Goal: Task Accomplishment & Management: Use online tool/utility

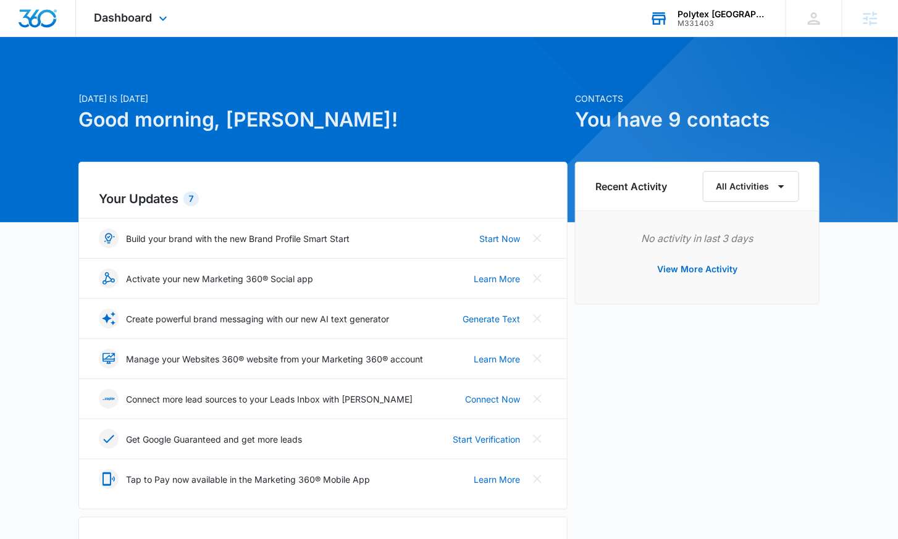
drag, startPoint x: 0, startPoint y: 0, endPoint x: 743, endPoint y: 12, distance: 742.9
click at [743, 12] on div "Polytex [GEOGRAPHIC_DATA]" at bounding box center [722, 14] width 90 height 10
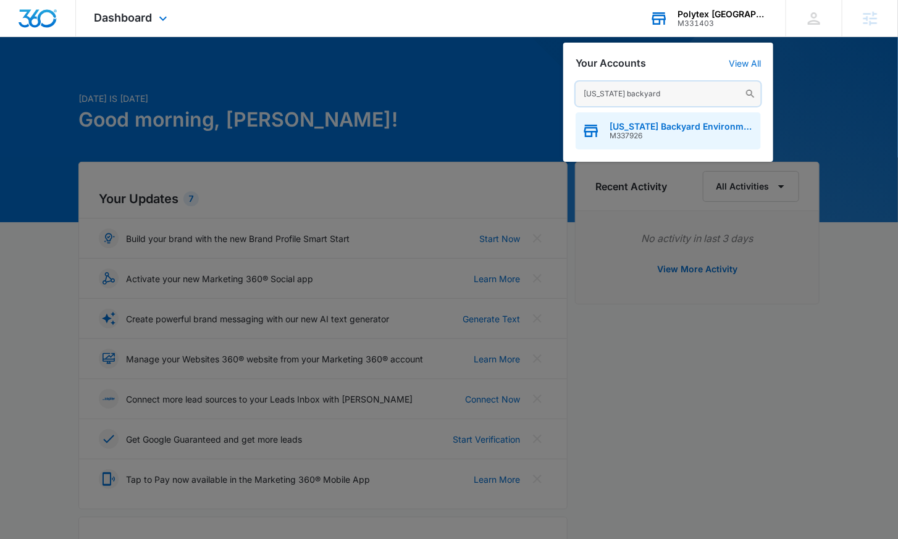
type input "[US_STATE] backyard"
click at [662, 144] on div "[US_STATE] Backyard Environments M337926" at bounding box center [667, 130] width 185 height 37
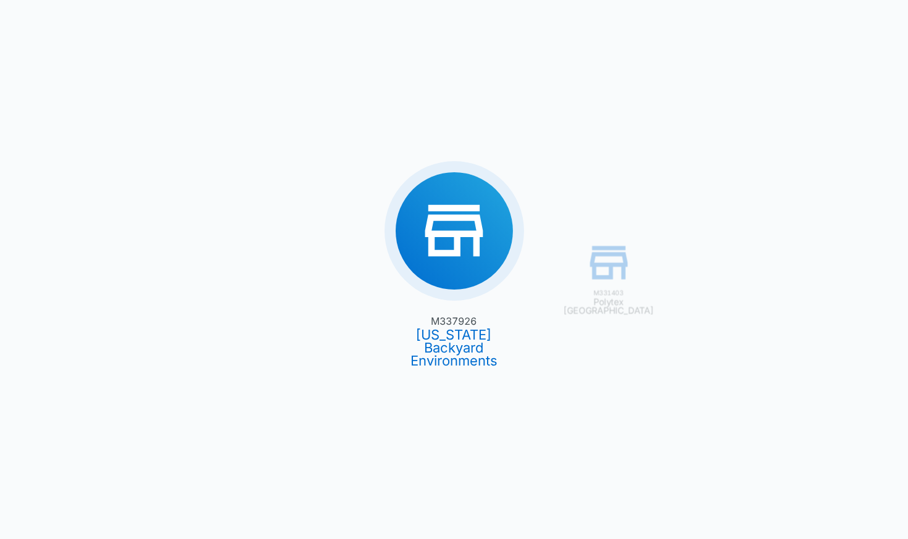
click at [638, 124] on div "M331403 Polytex USA M337926 [US_STATE] Backyard Environments" at bounding box center [454, 269] width 908 height 539
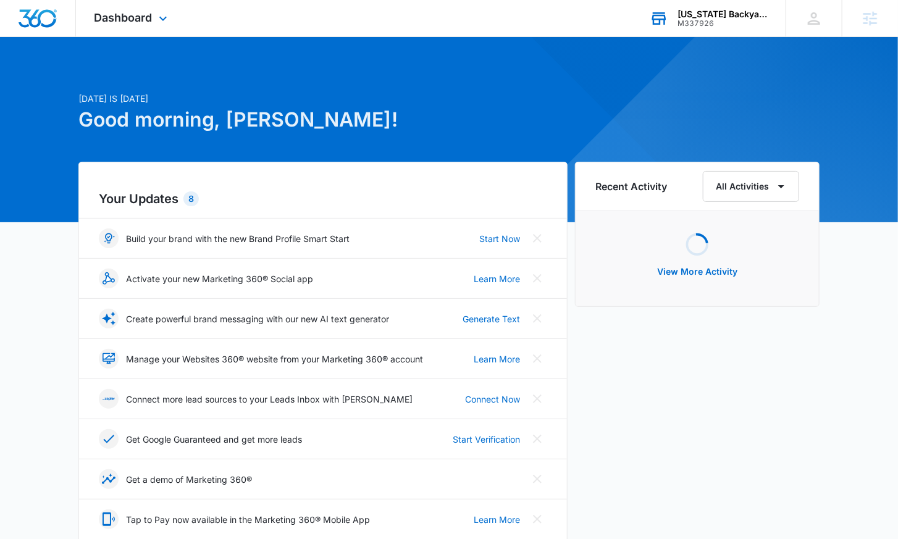
click at [119, 24] on div "Dashboard Apps Reputation Websites Forms CRM Email Social Content Ads Intellige…" at bounding box center [132, 18] width 113 height 36
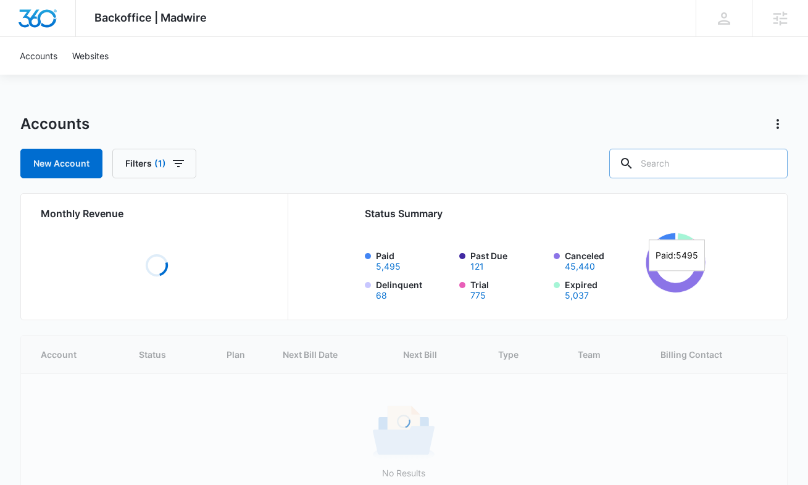
click at [711, 160] on input "text" at bounding box center [698, 164] width 178 height 30
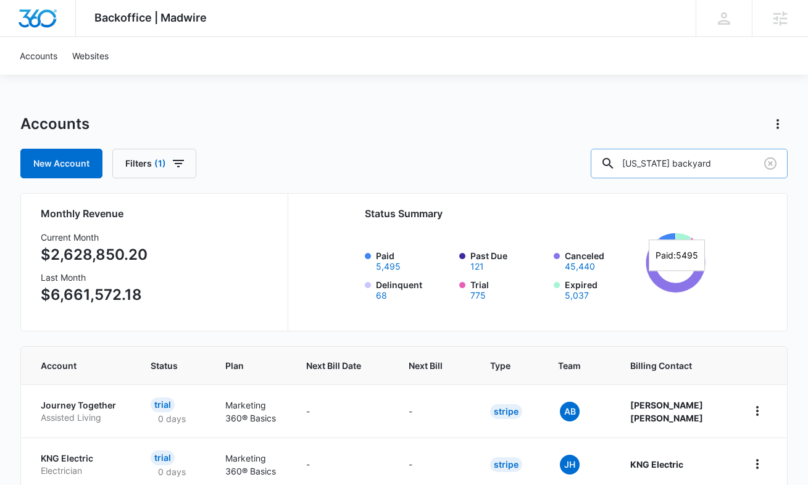
type input "texas backyard"
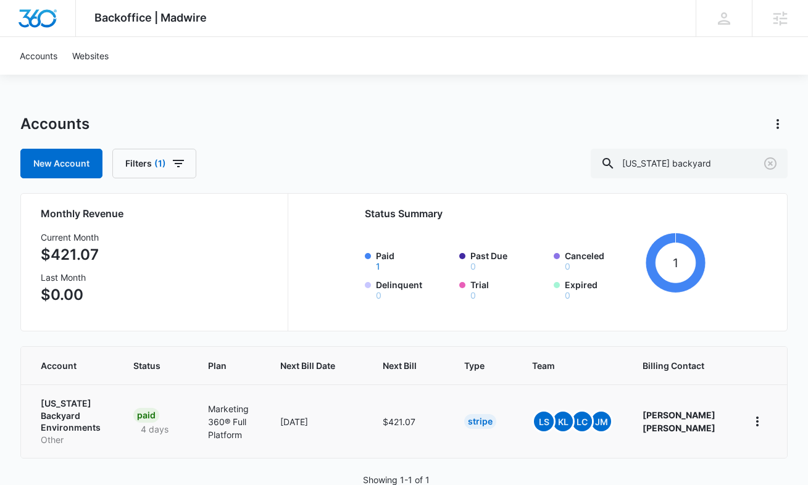
click at [69, 404] on p "[US_STATE] Backyard Environments" at bounding box center [72, 416] width 63 height 36
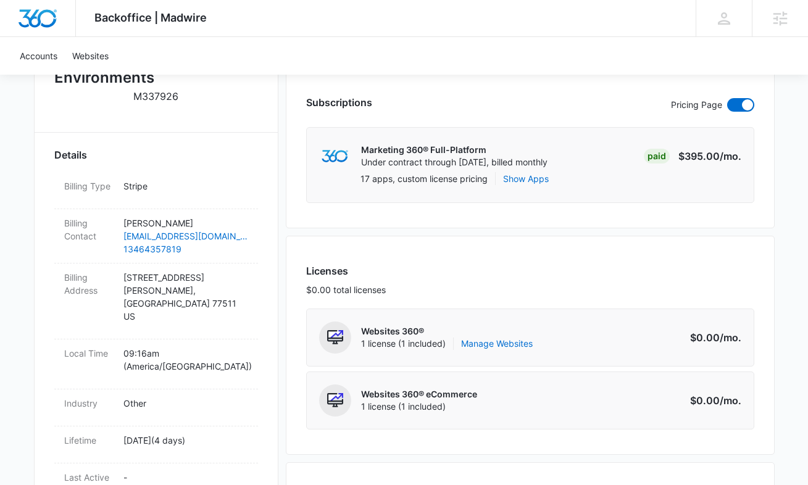
scroll to position [355, 0]
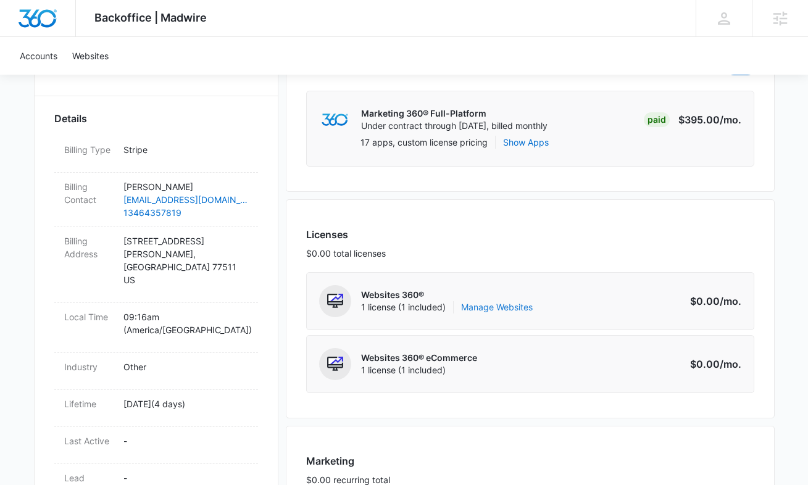
click at [488, 311] on link "Manage Websites" at bounding box center [497, 307] width 72 height 12
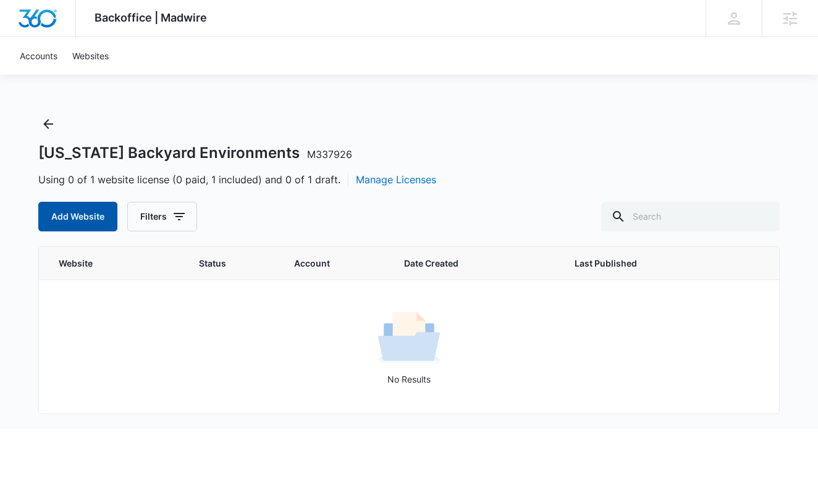
click at [82, 215] on button "Add Website" at bounding box center [77, 217] width 79 height 30
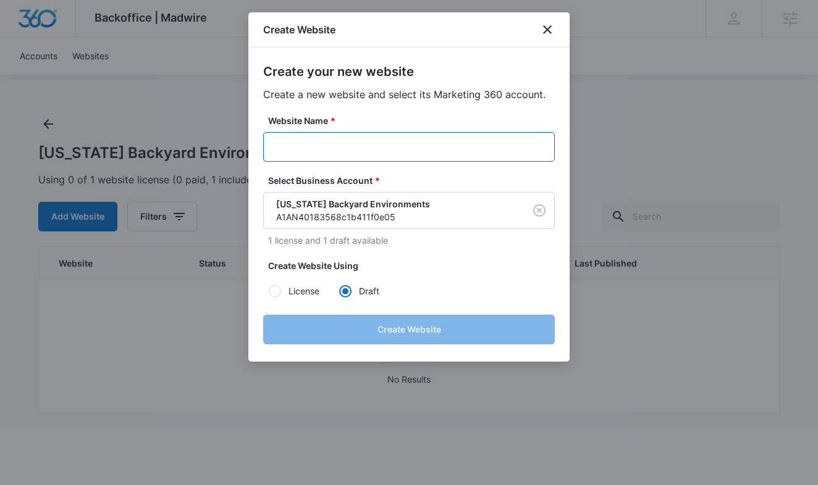
click at [405, 142] on input "Website Name *" at bounding box center [408, 147] width 291 height 30
paste input "M337926 - Texas Backyard Environments"
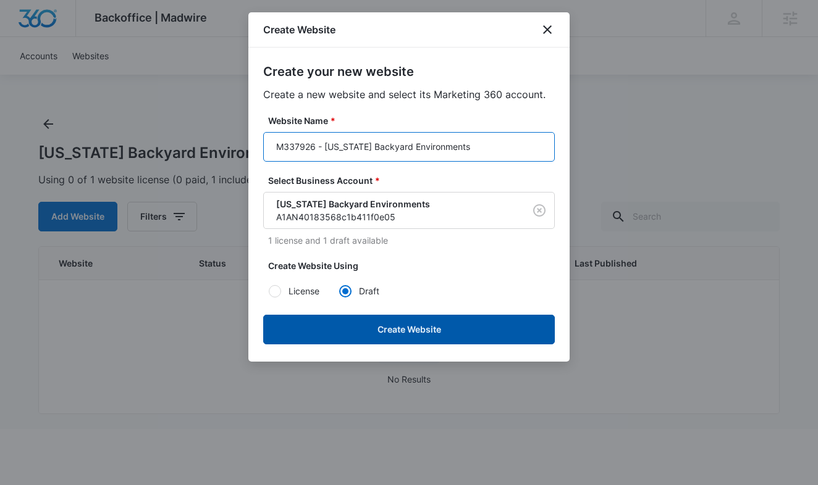
type input "M337926 - Texas Backyard Environments"
click at [365, 324] on button "Create Website" at bounding box center [408, 330] width 291 height 30
